Goal: Information Seeking & Learning: Learn about a topic

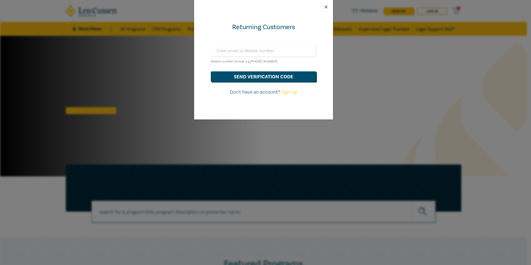
click at [326, 7] on button "Close" at bounding box center [326, 6] width 5 height 5
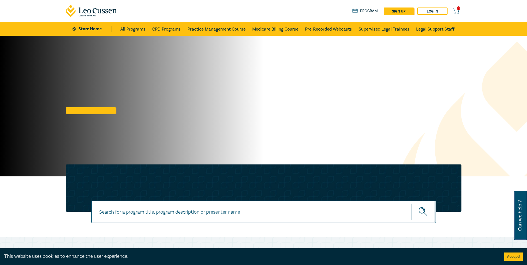
click at [149, 214] on input at bounding box center [263, 212] width 344 height 22
type input "Retail leases"
click at [411, 203] on button "submit" at bounding box center [423, 211] width 24 height 17
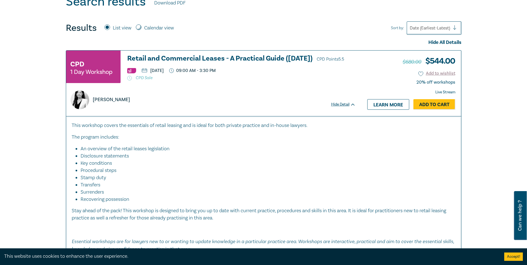
scroll to position [222, 0]
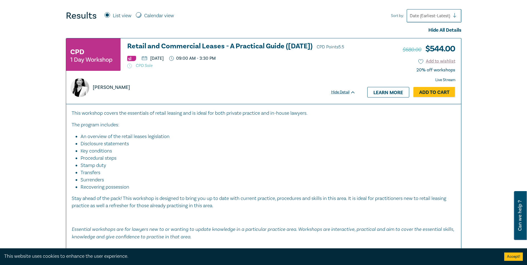
click at [324, 221] on p at bounding box center [264, 217] width 384 height 7
